Goal: Task Accomplishment & Management: Manage account settings

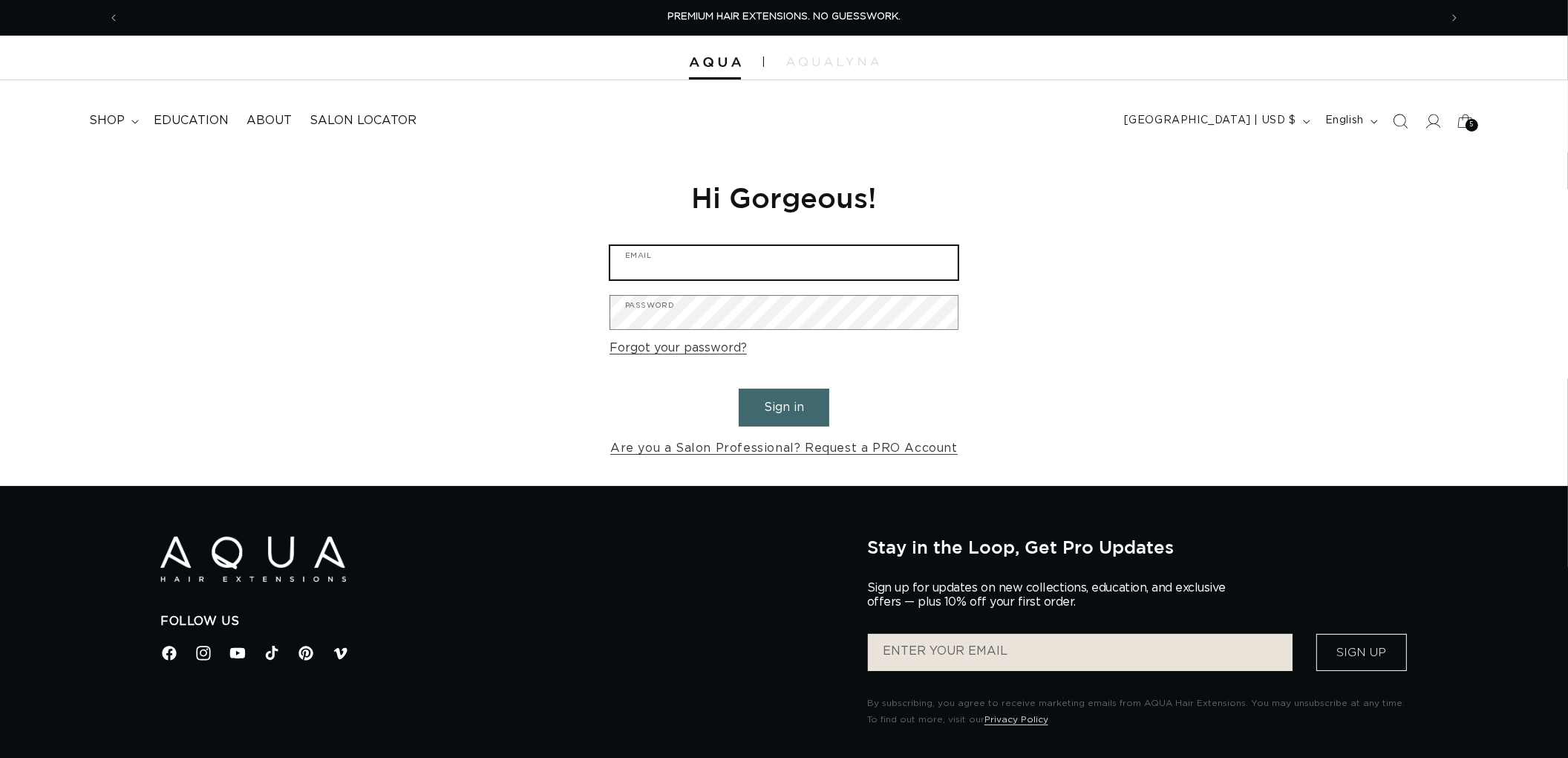
type input "graphics@pabeauty.com"
click at [798, 417] on button "Sign in" at bounding box center [783, 406] width 90 height 37
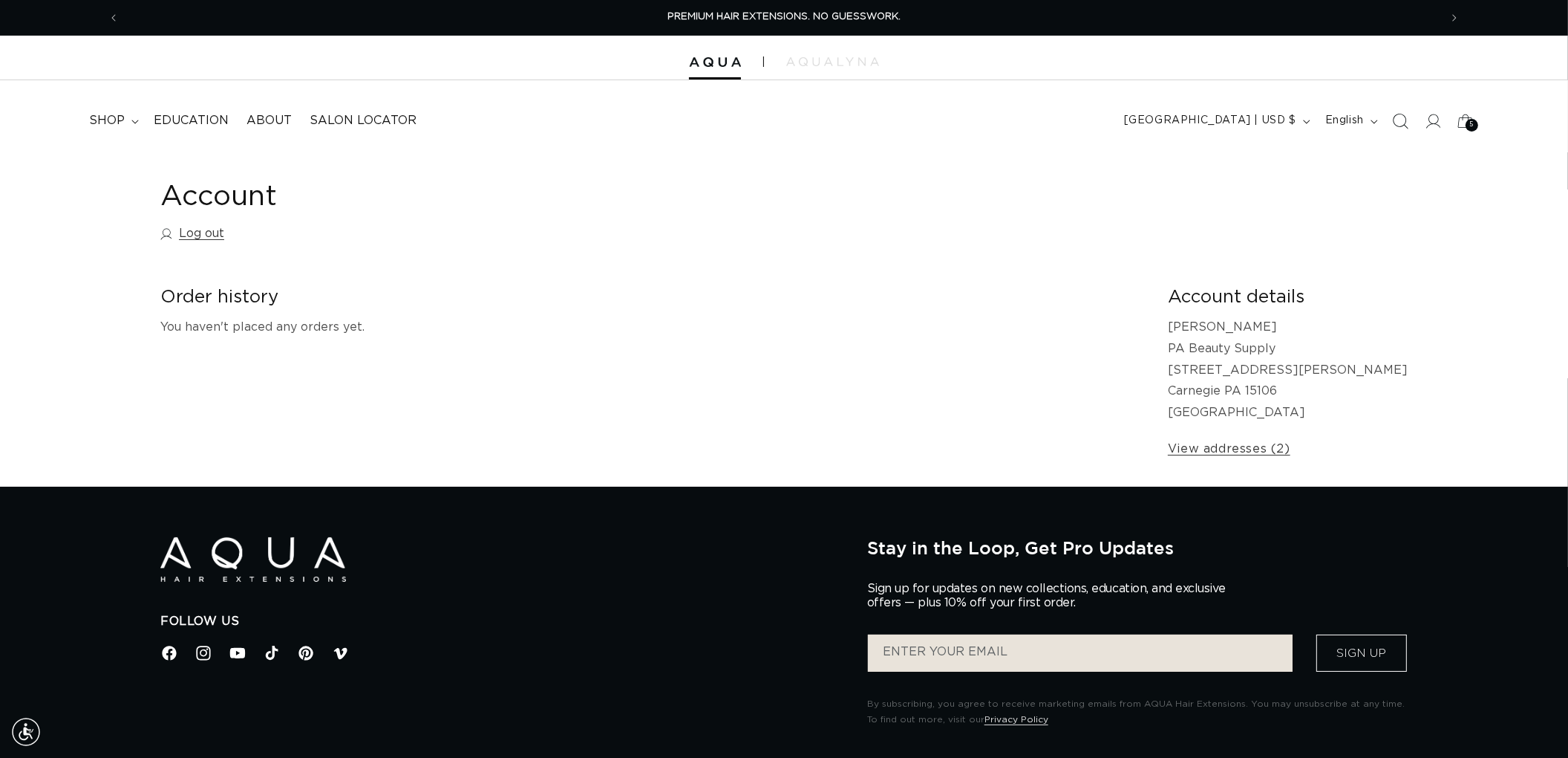
click at [1407, 116] on icon "Search" at bounding box center [1399, 121] width 16 height 16
